Goal: Task Accomplishment & Management: Use online tool/utility

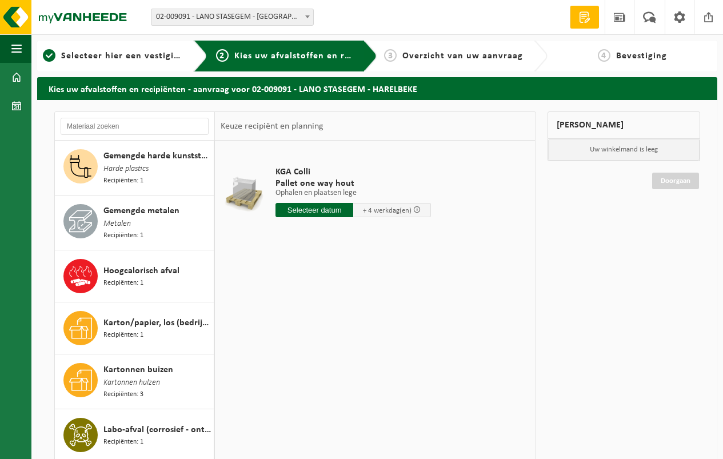
scroll to position [857, 0]
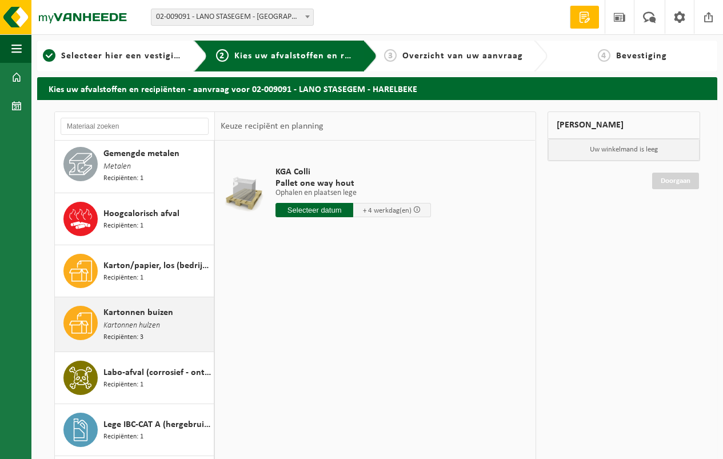
click at [155, 306] on span "Kartonnen buizen" at bounding box center [138, 313] width 70 height 14
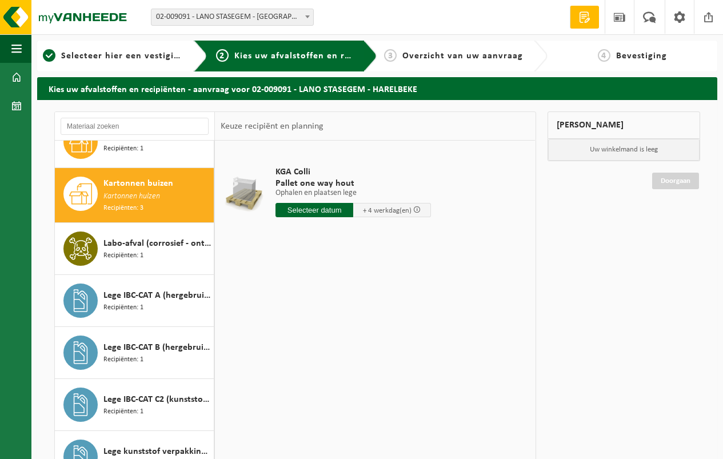
scroll to position [998, 0]
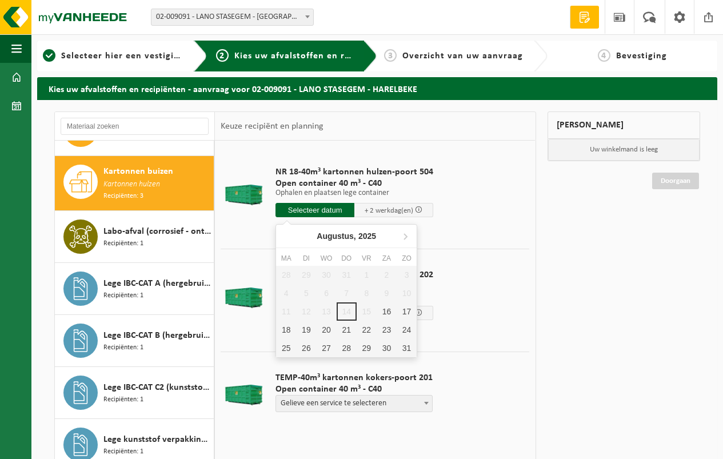
click at [313, 209] on input "text" at bounding box center [314, 210] width 79 height 14
click at [306, 327] on div "19" at bounding box center [306, 330] width 20 height 18
type input "Van 2025-08-19"
type input "2025-08-19"
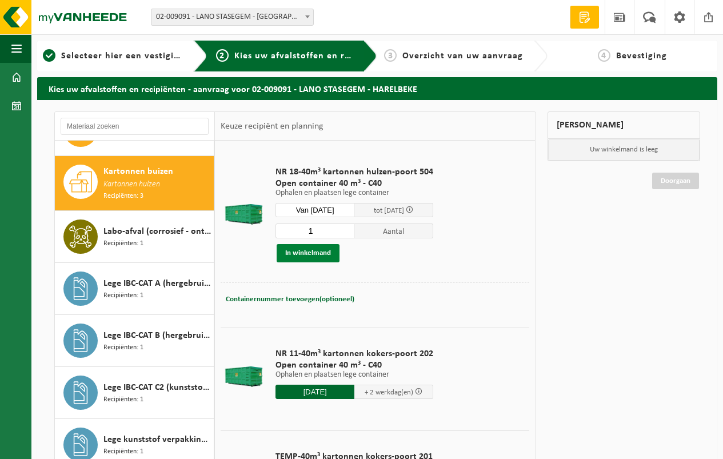
click at [307, 251] on button "In winkelmand" at bounding box center [308, 253] width 63 height 18
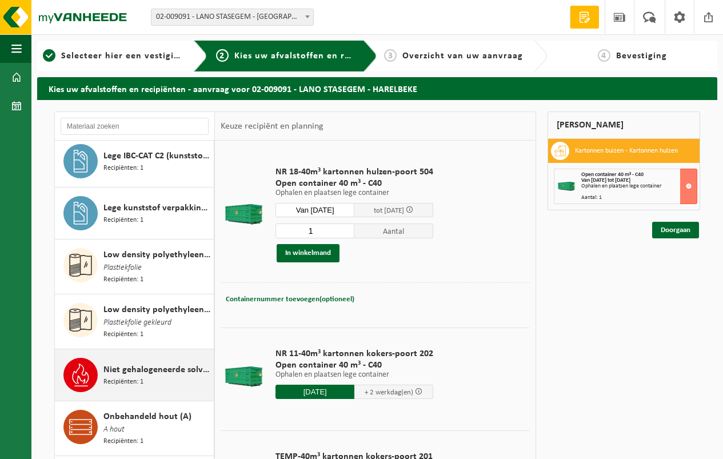
scroll to position [1227, 0]
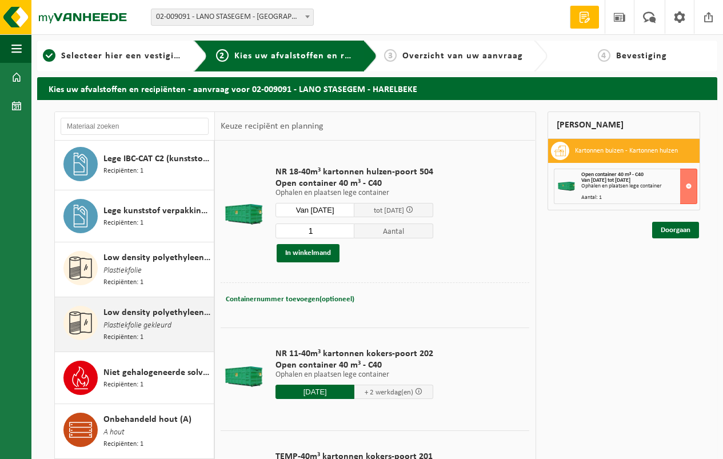
click at [151, 306] on span "Low density polyethyleen (LDPE) folie, los, naturel/gekleurd (80/20)" at bounding box center [156, 313] width 107 height 14
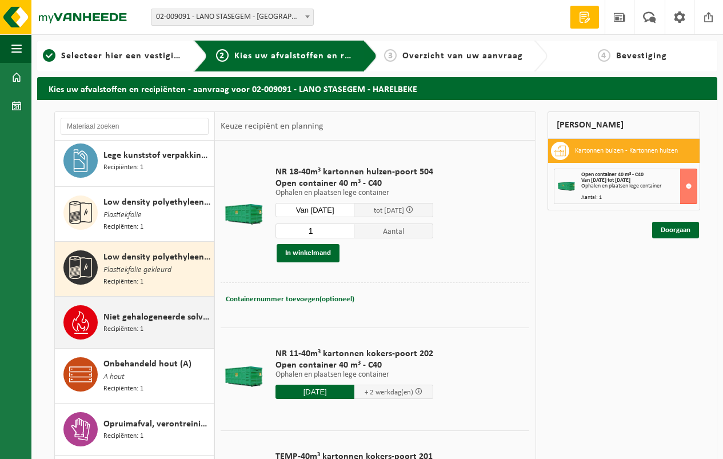
scroll to position [1365, 0]
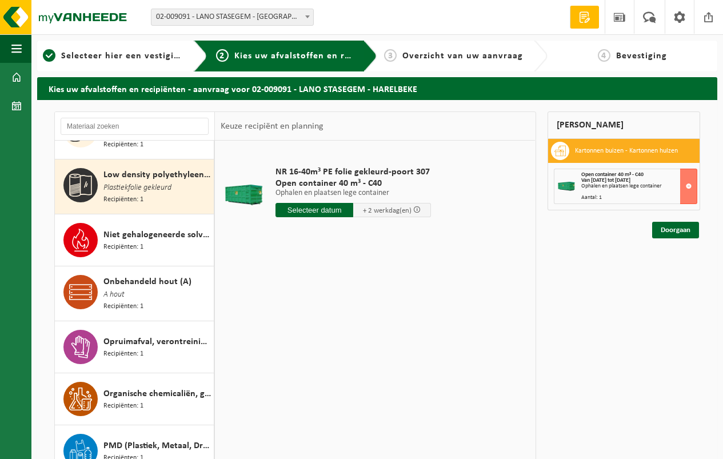
click at [309, 207] on input "text" at bounding box center [314, 210] width 78 height 14
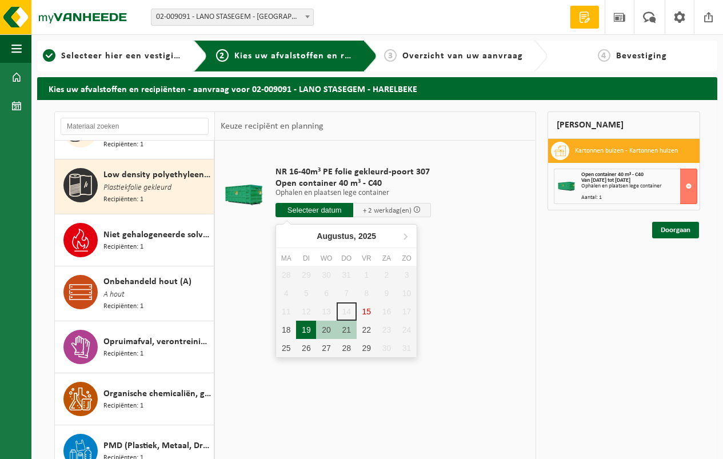
click at [308, 327] on div "19" at bounding box center [306, 330] width 20 height 18
type input "Van 2025-08-19"
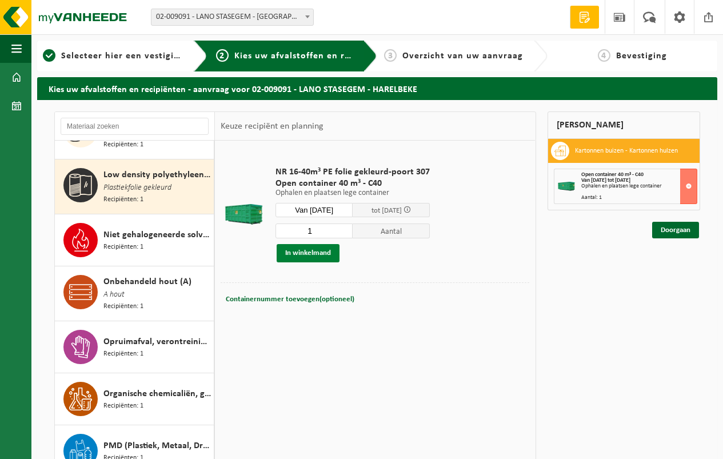
click at [304, 250] on button "In winkelmand" at bounding box center [308, 253] width 63 height 18
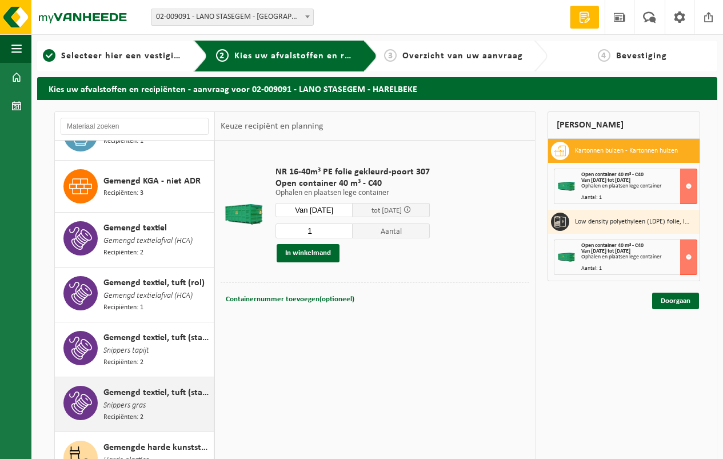
scroll to position [508, 0]
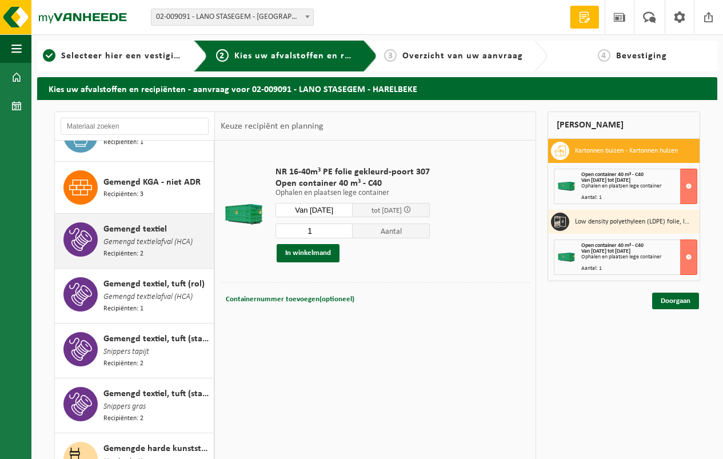
click at [161, 236] on span "Gemengd textielafval (HCA)" at bounding box center [147, 242] width 89 height 13
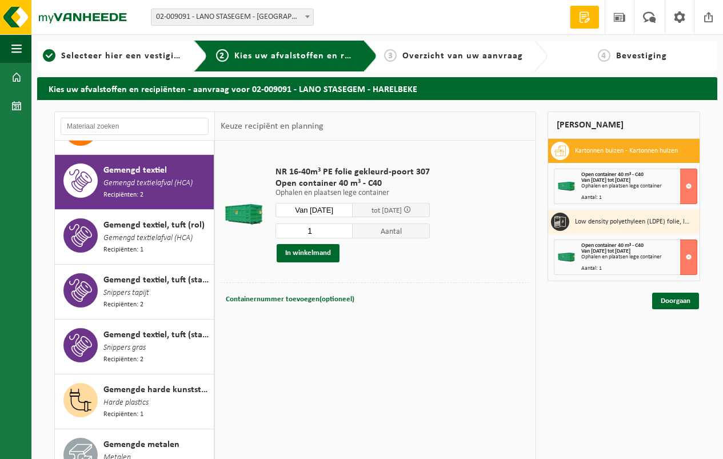
scroll to position [576, 0]
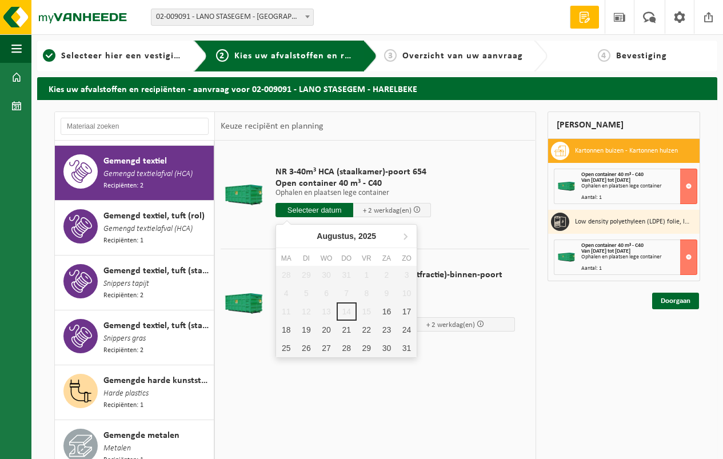
click at [314, 210] on input "text" at bounding box center [314, 210] width 78 height 14
click at [306, 329] on div "19" at bounding box center [306, 330] width 20 height 18
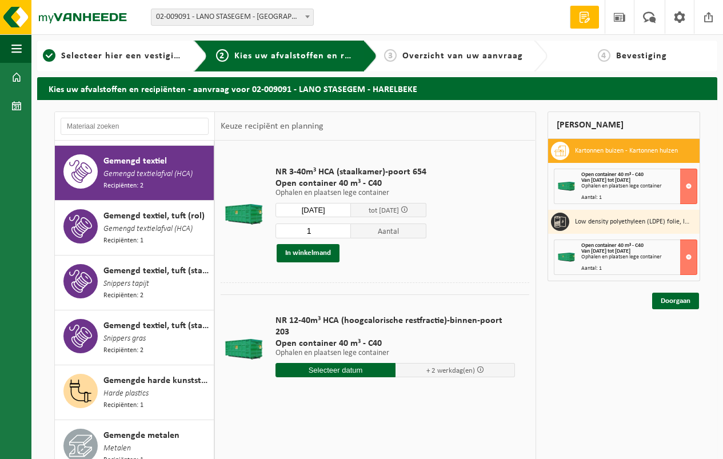
type input "Van 2025-08-19"
type input "2025-08-19"
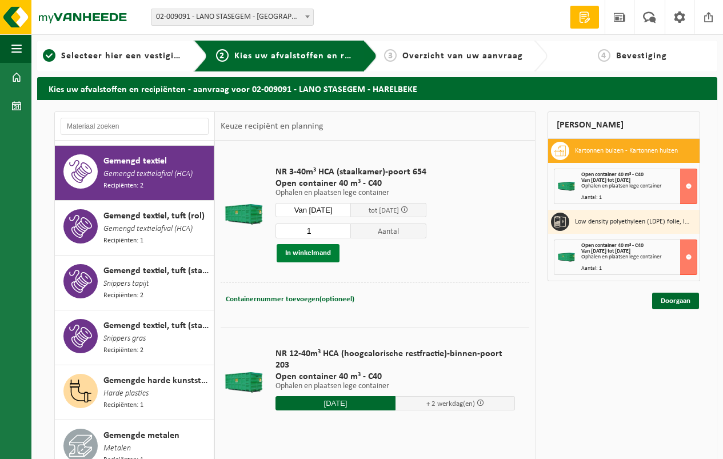
click at [307, 249] on button "In winkelmand" at bounding box center [308, 253] width 63 height 18
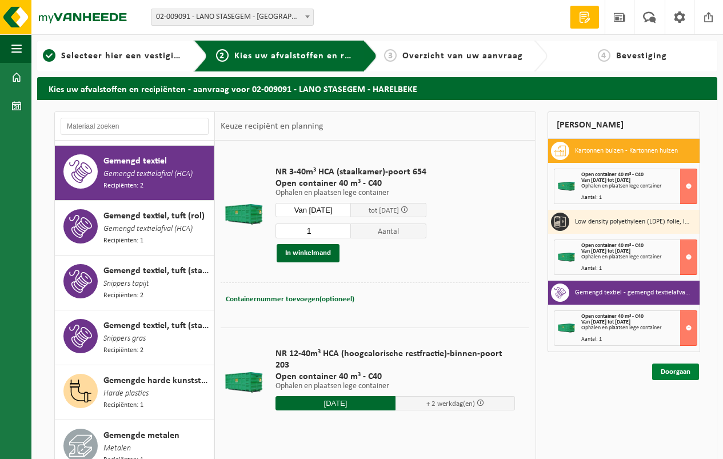
click at [670, 369] on link "Doorgaan" at bounding box center [675, 371] width 47 height 17
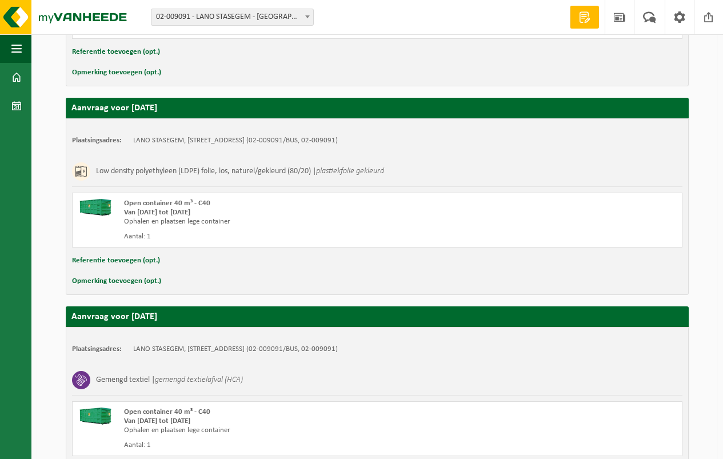
scroll to position [449, 0]
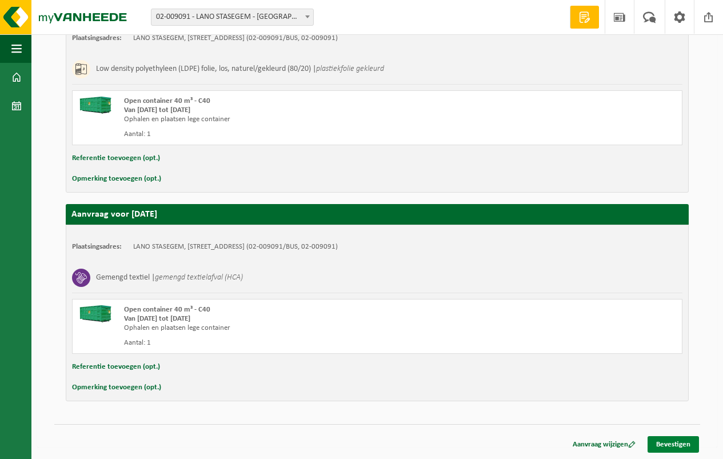
click at [672, 441] on link "Bevestigen" at bounding box center [673, 444] width 51 height 17
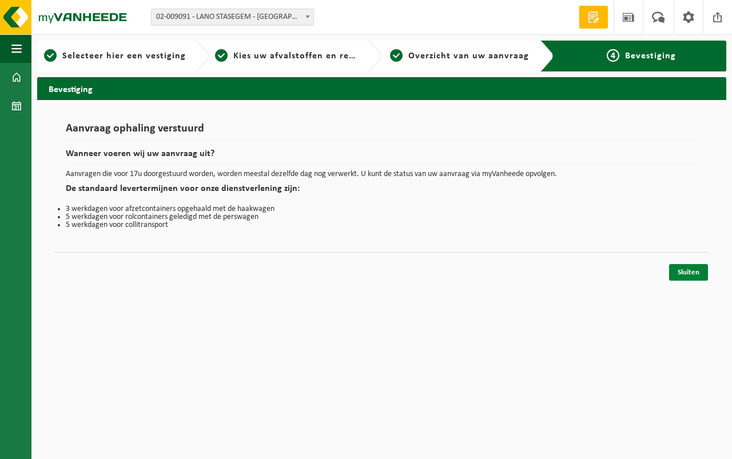
click at [689, 269] on link "Sluiten" at bounding box center [688, 272] width 39 height 17
